Goal: Information Seeking & Learning: Compare options

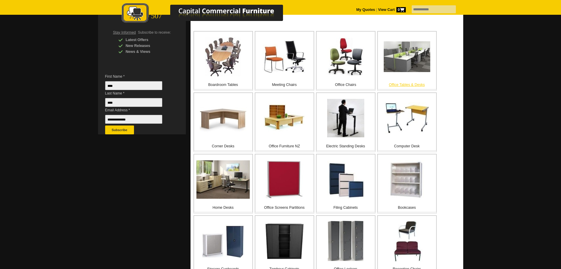
scroll to position [118, 0]
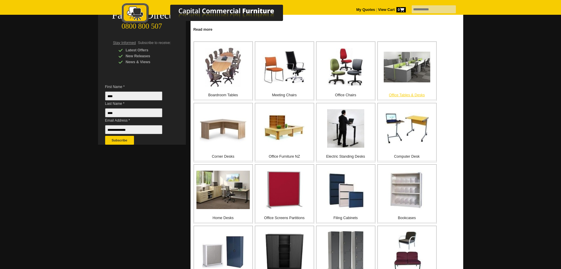
click at [411, 92] on div "Office Tables & Desks" at bounding box center [407, 71] width 59 height 58
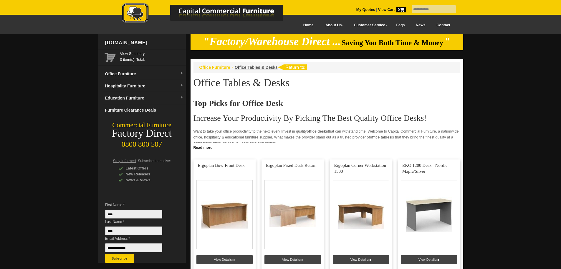
click at [222, 67] on span "Office Furniture" at bounding box center [215, 67] width 31 height 5
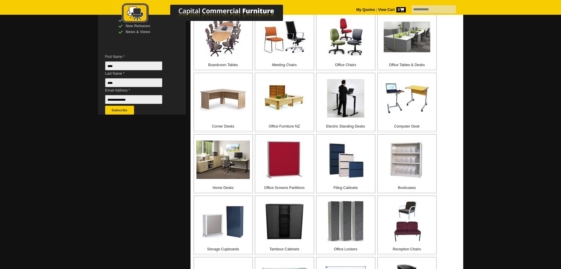
scroll to position [147, 0]
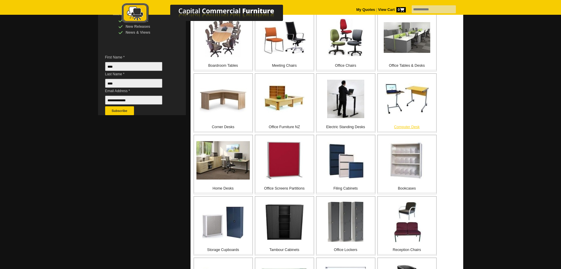
click at [403, 126] on p "Computer Desk" at bounding box center [407, 127] width 58 height 6
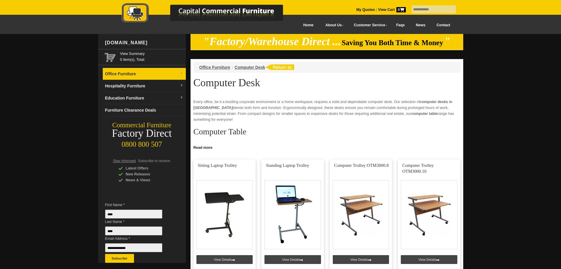
click at [131, 74] on link "Office Furniture" at bounding box center [144, 74] width 83 height 12
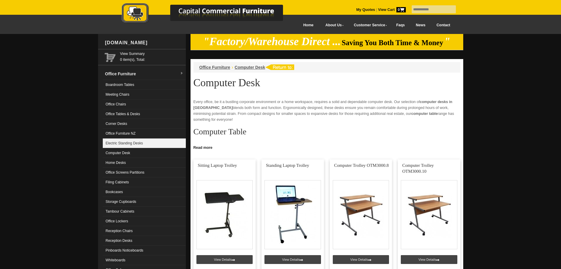
click at [135, 144] on link "Electric Standing Desks" at bounding box center [144, 143] width 83 height 10
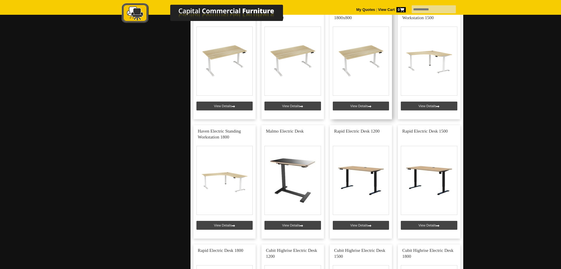
scroll to position [213, 0]
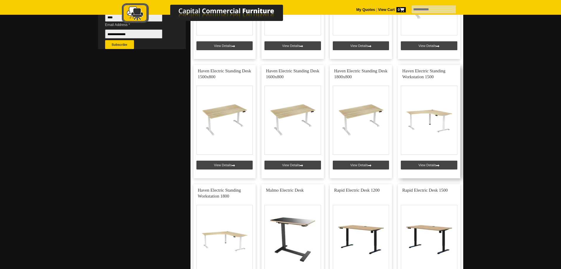
click at [428, 164] on link at bounding box center [429, 121] width 62 height 113
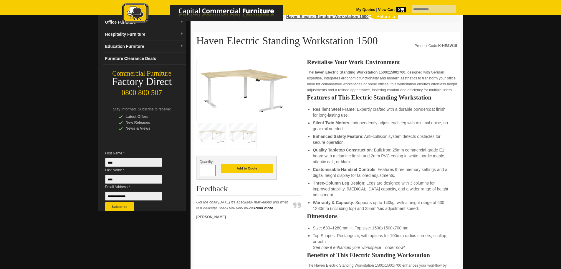
scroll to position [59, 0]
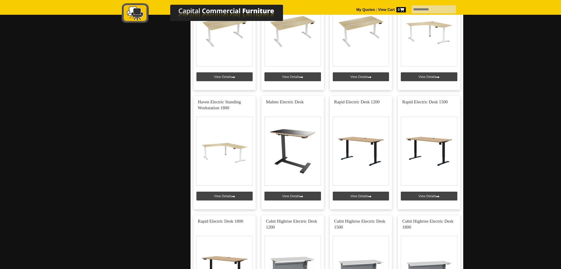
scroll to position [302, 0]
click at [223, 194] on link at bounding box center [225, 151] width 62 height 113
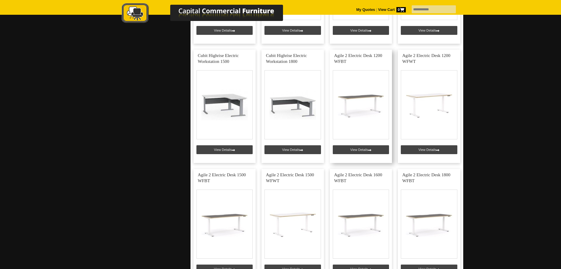
scroll to position [597, 0]
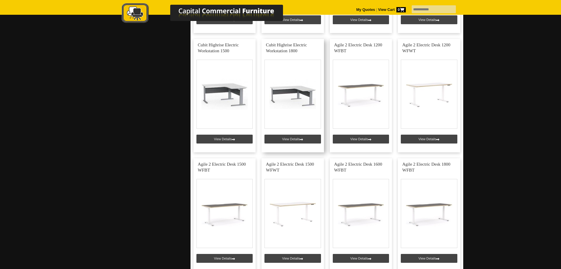
click at [292, 91] on link at bounding box center [293, 95] width 62 height 113
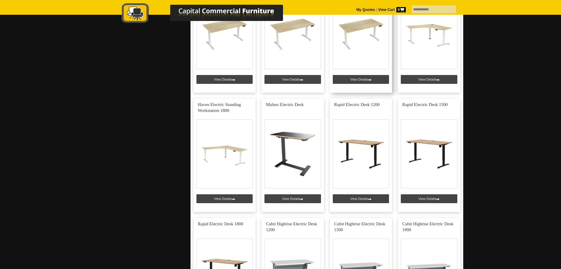
scroll to position [295, 0]
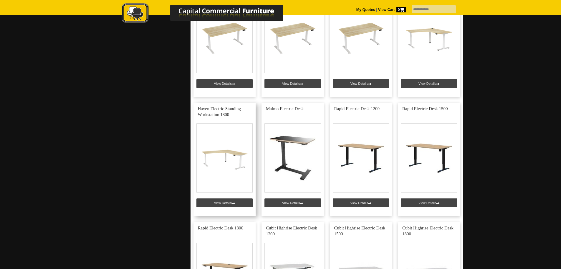
click at [223, 155] on link at bounding box center [225, 159] width 62 height 113
